Goal: Find specific page/section: Find specific page/section

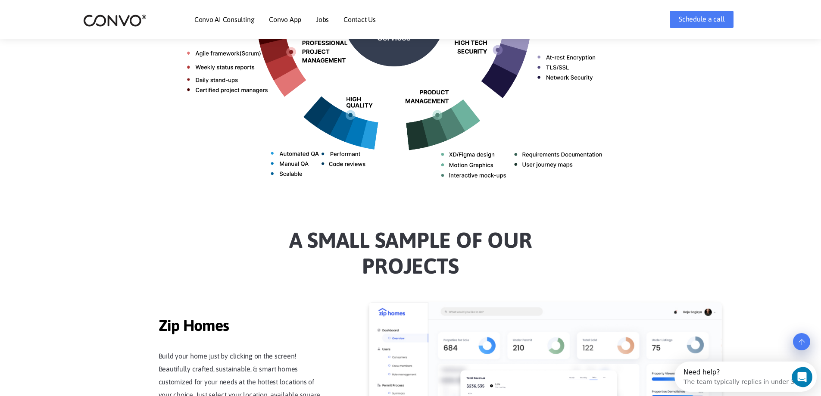
scroll to position [490, 0]
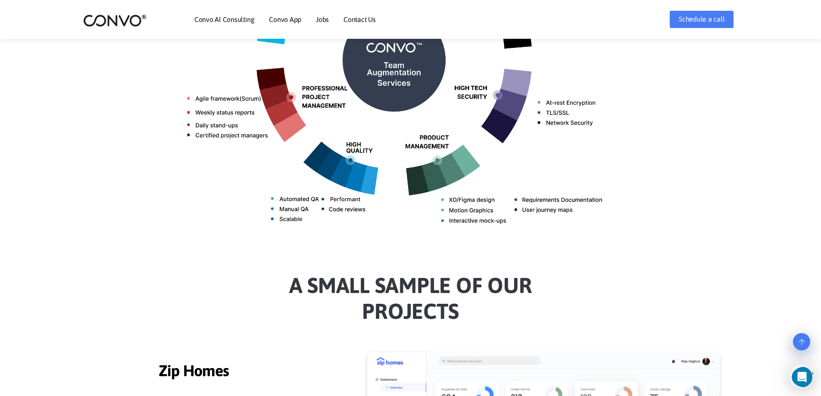
click at [358, 20] on link "Contact Us" at bounding box center [359, 19] width 32 height 7
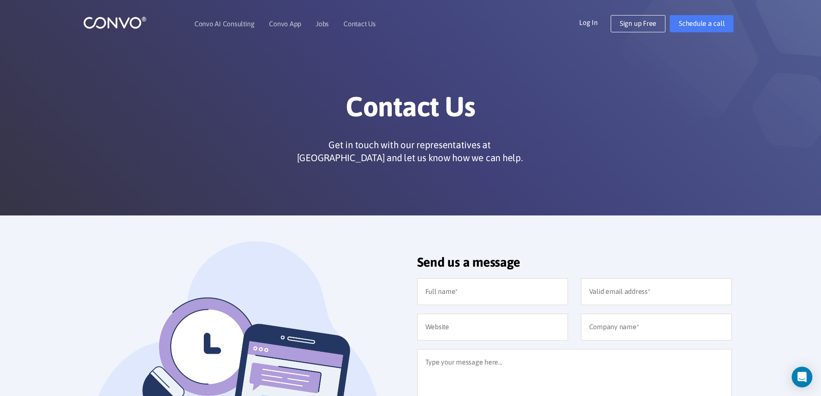
click at [233, 25] on link "Convo AI Consulting" at bounding box center [224, 23] width 60 height 7
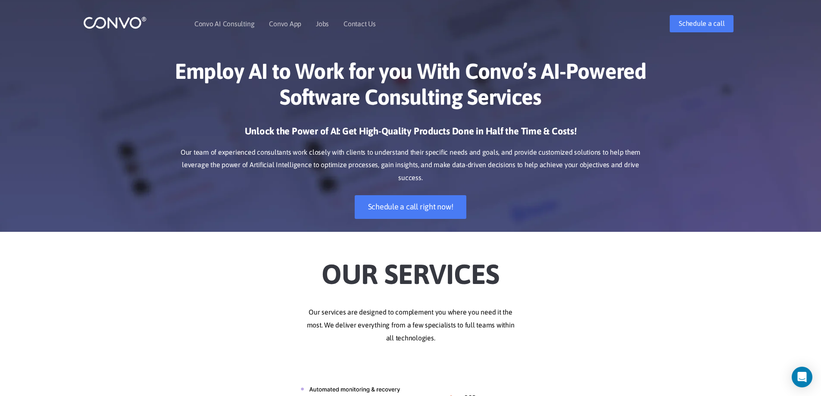
click at [327, 27] on link "Jobs" at bounding box center [322, 23] width 13 height 7
